Goal: Find specific fact: Find specific fact

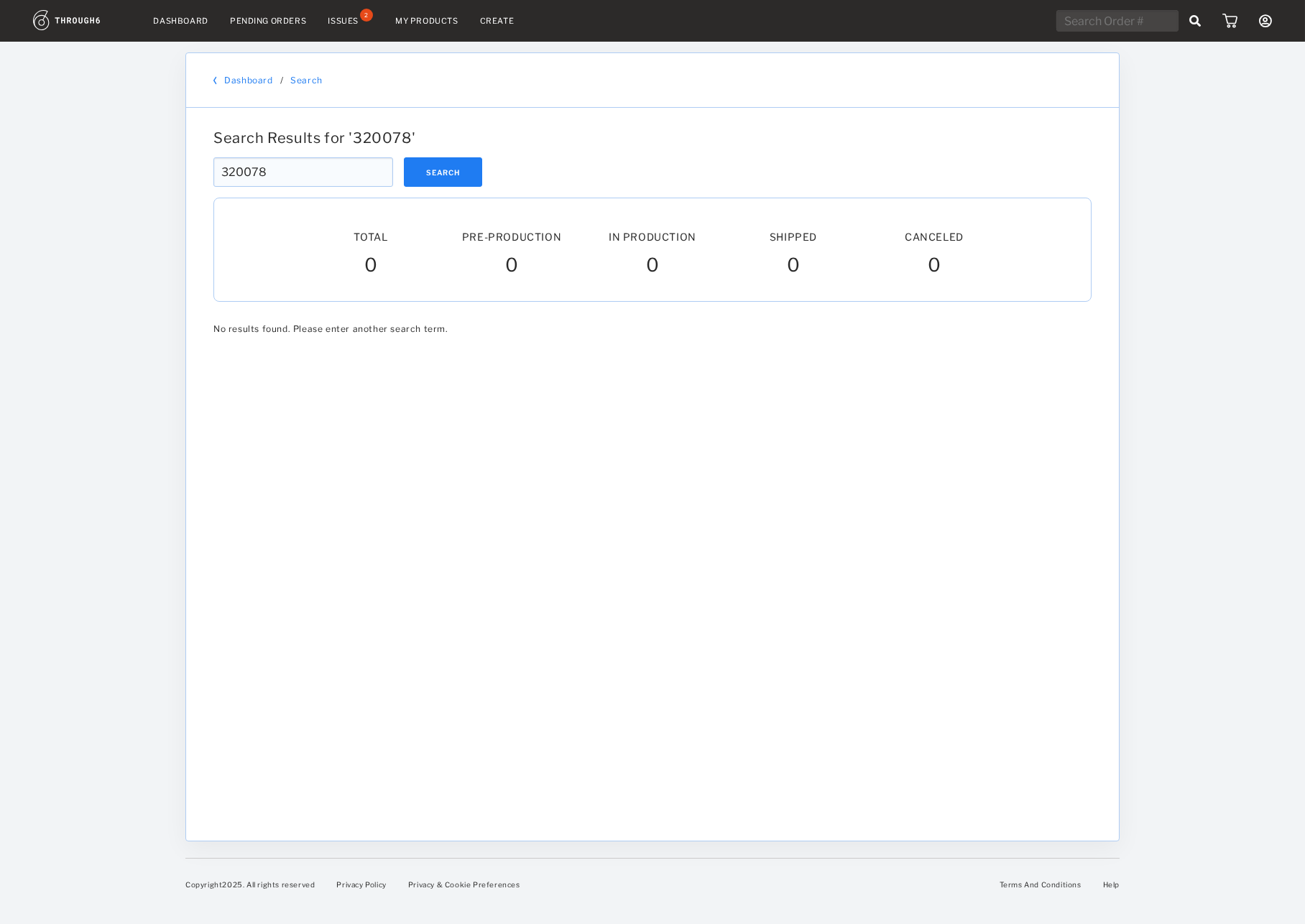
drag, startPoint x: 280, startPoint y: 193, endPoint x: 309, endPoint y: 161, distance: 43.2
click at [281, 189] on div at bounding box center [652, 192] width 878 height 11
click at [325, 153] on div at bounding box center [652, 152] width 878 height 11
drag, startPoint x: 323, startPoint y: 162, endPoint x: 321, endPoint y: 170, distance: 8.2
click at [321, 170] on input "320078" at bounding box center [302, 172] width 180 height 29
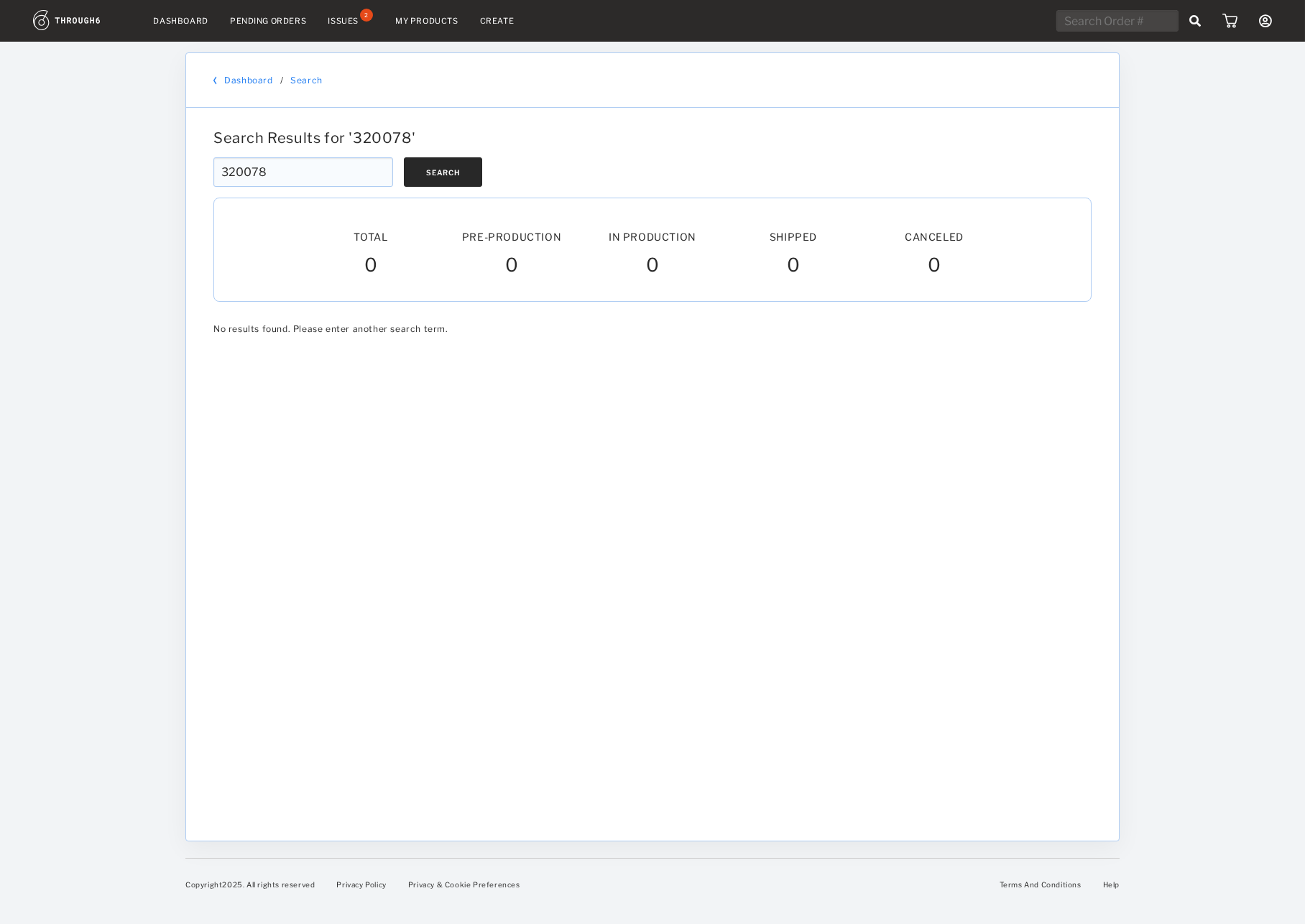
click at [425, 187] on button "Search" at bounding box center [442, 172] width 79 height 29
click at [431, 171] on button "Search" at bounding box center [442, 172] width 79 height 29
